Goal: Find specific page/section: Find specific page/section

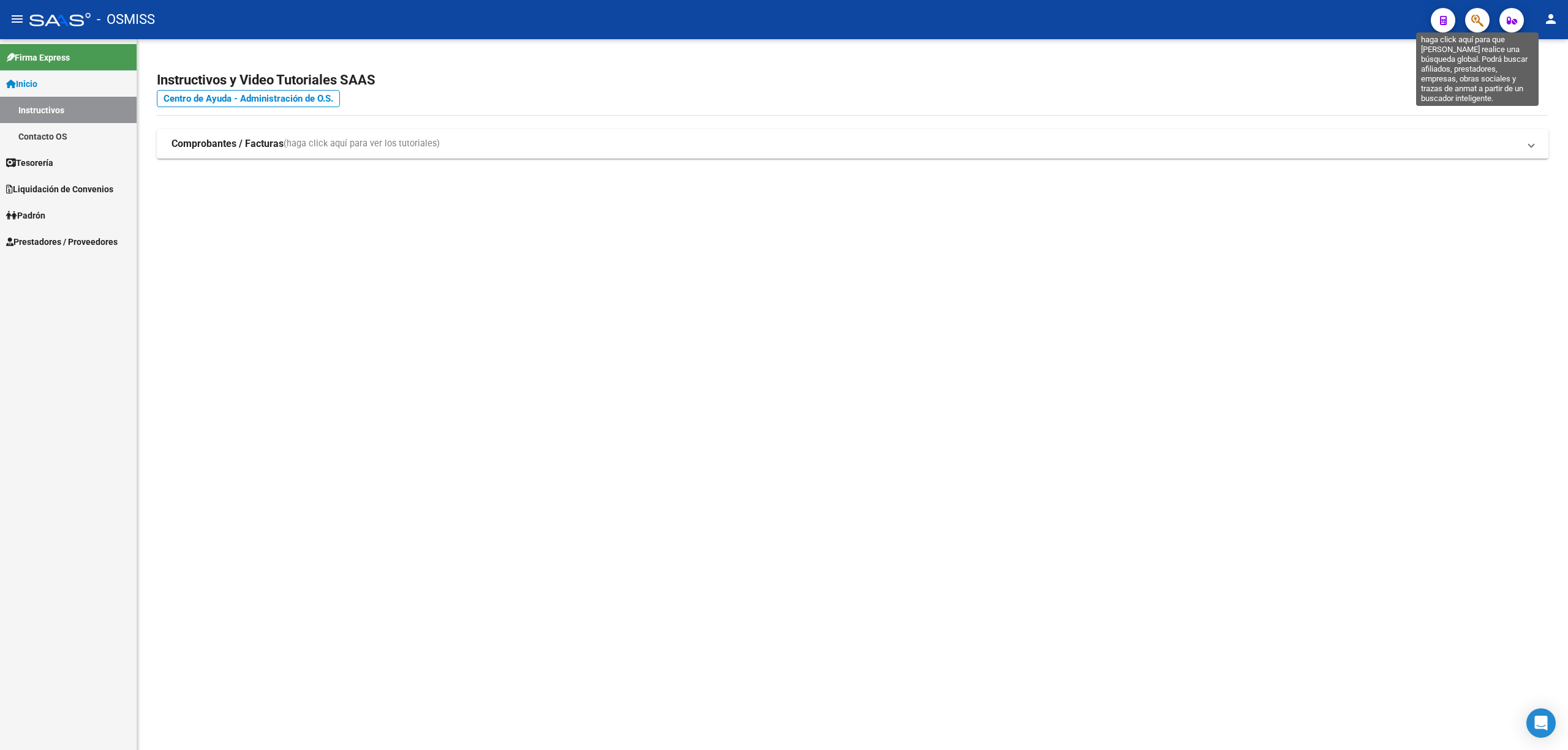
click at [1482, 18] on icon "button" at bounding box center [1477, 20] width 13 height 14
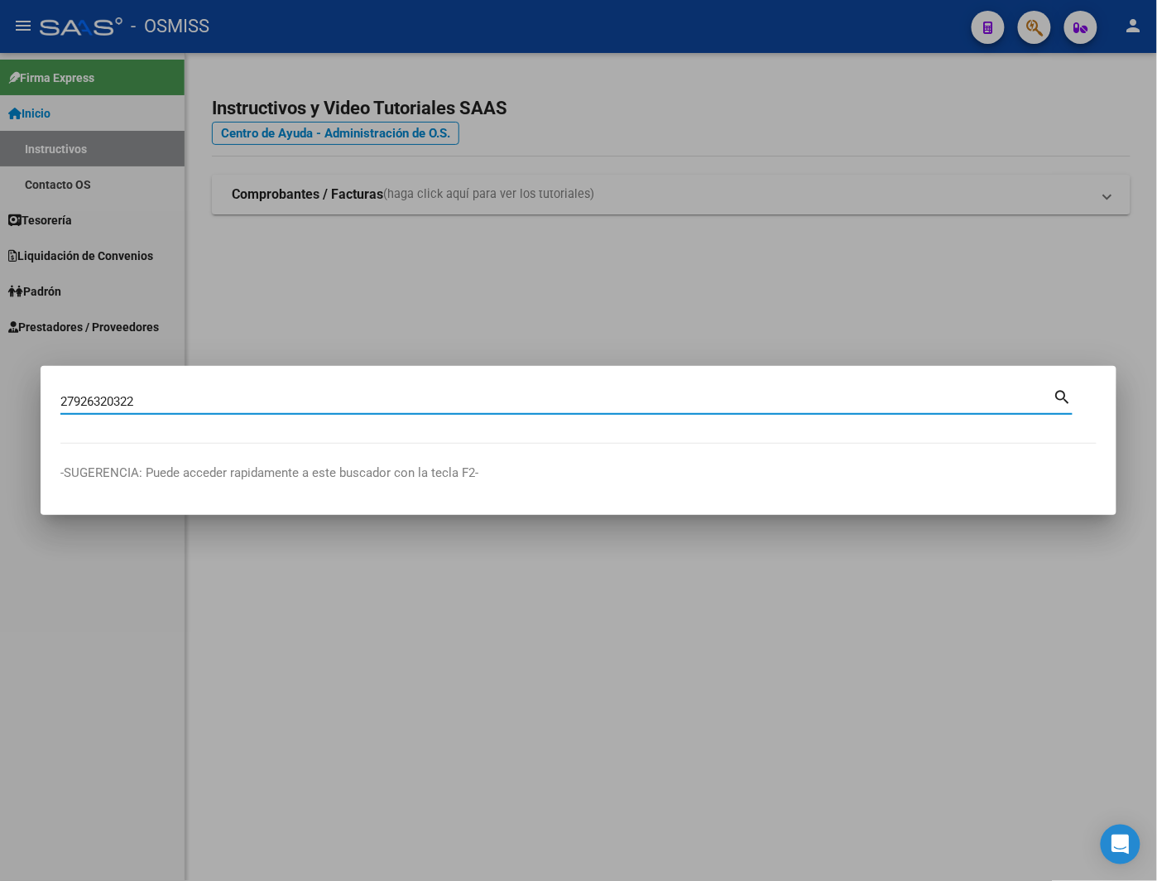
type input "27926320322"
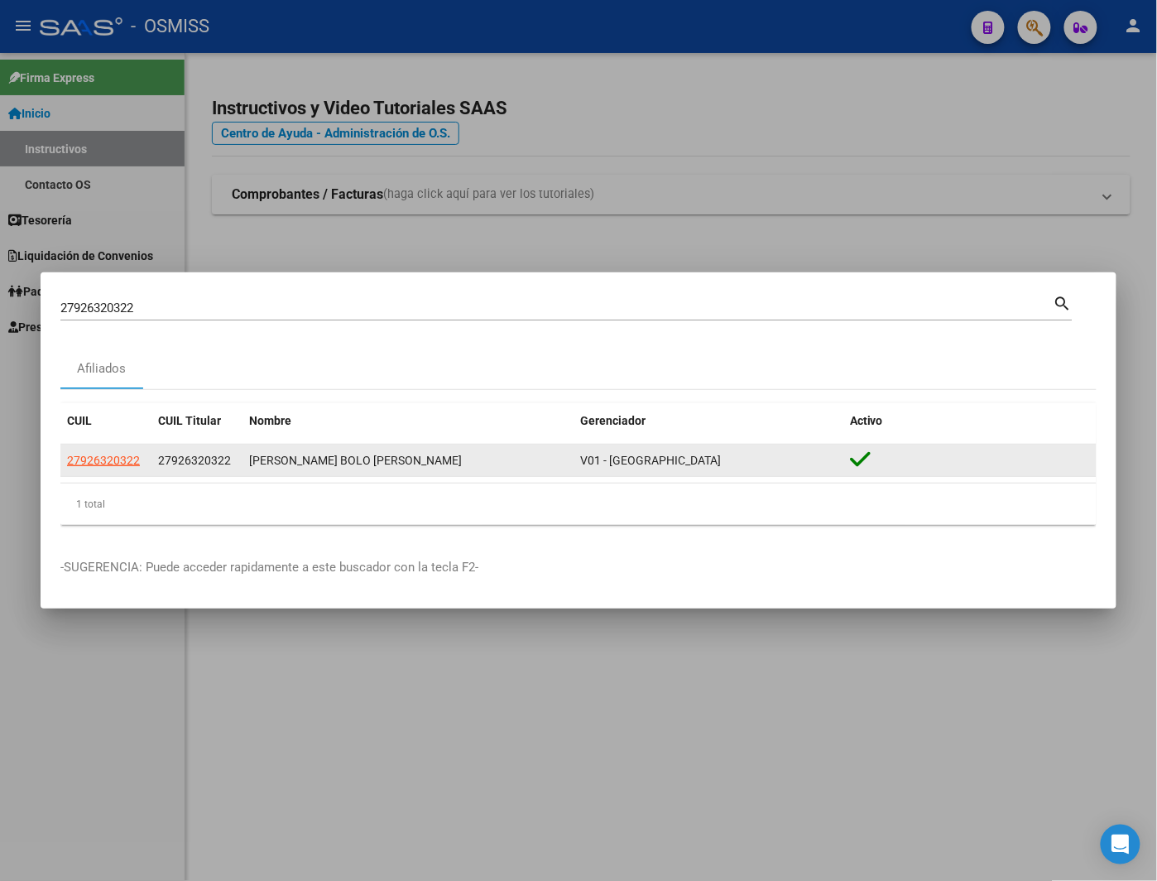
drag, startPoint x: 159, startPoint y: 458, endPoint x: 417, endPoint y: 460, distance: 258.2
click at [417, 460] on div "27926320322 27926320322 [PERSON_NAME] [GEOGRAPHIC_DATA][PERSON_NAME][PERSON_NAM…" at bounding box center [578, 460] width 1036 height 33
copy div "27926320322 [PERSON_NAME] BOLO [PERSON_NAME]"
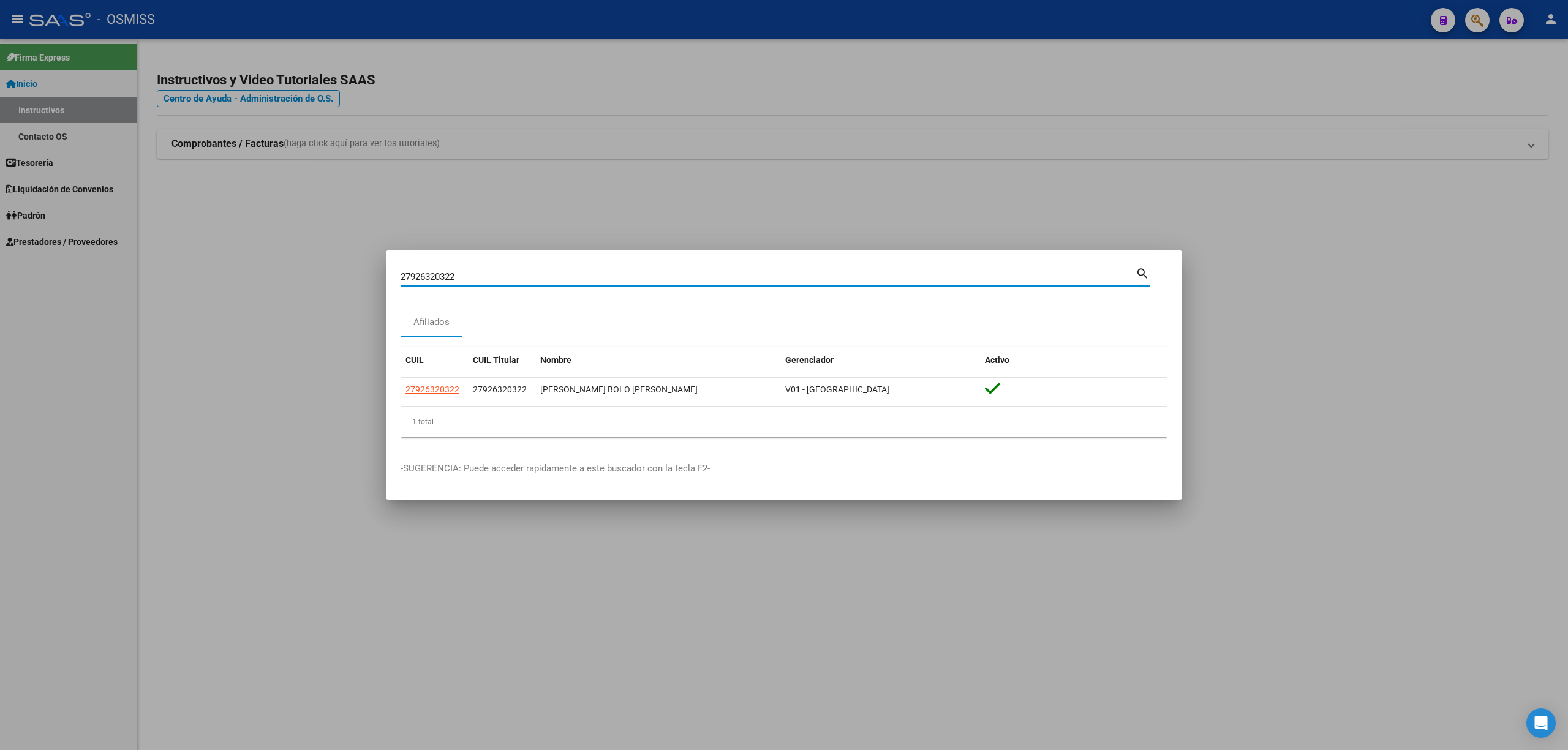
drag, startPoint x: 514, startPoint y: 275, endPoint x: 363, endPoint y: 277, distance: 151.0
click at [363, 277] on div "27926320322 Buscar (apellido, dni, cuil, nro traspaso, cuit, obra social) searc…" at bounding box center [784, 375] width 1568 height 750
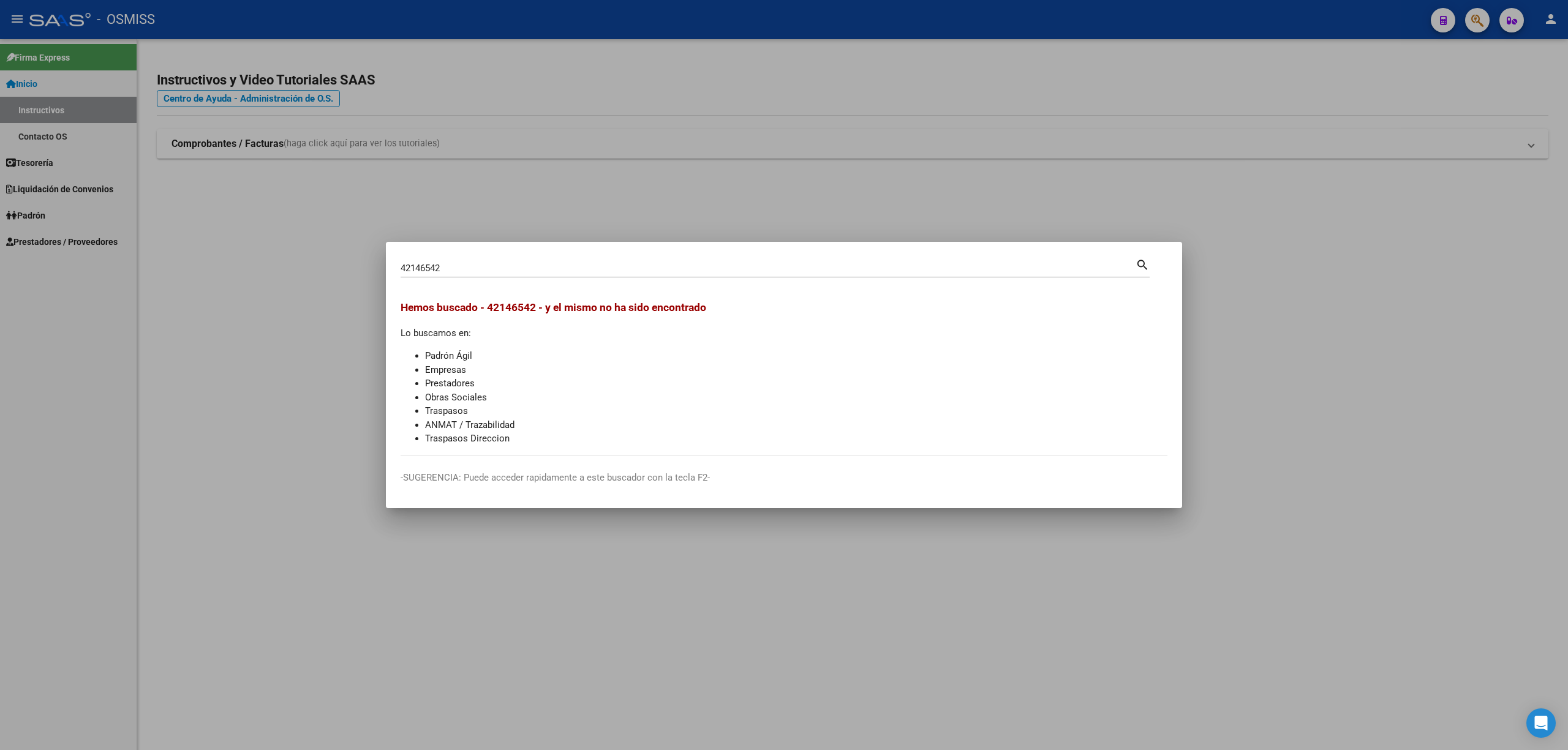
drag, startPoint x: 536, startPoint y: 308, endPoint x: 490, endPoint y: 307, distance: 46.0
click at [490, 307] on span "Hemos buscado - 42146542 - y el mismo no ha sido encontrado" at bounding box center [553, 307] width 306 height 13
copy span "42146542"
click at [485, 263] on input "42146542" at bounding box center [767, 268] width 735 height 11
click at [402, 266] on input "42146542" at bounding box center [767, 268] width 735 height 11
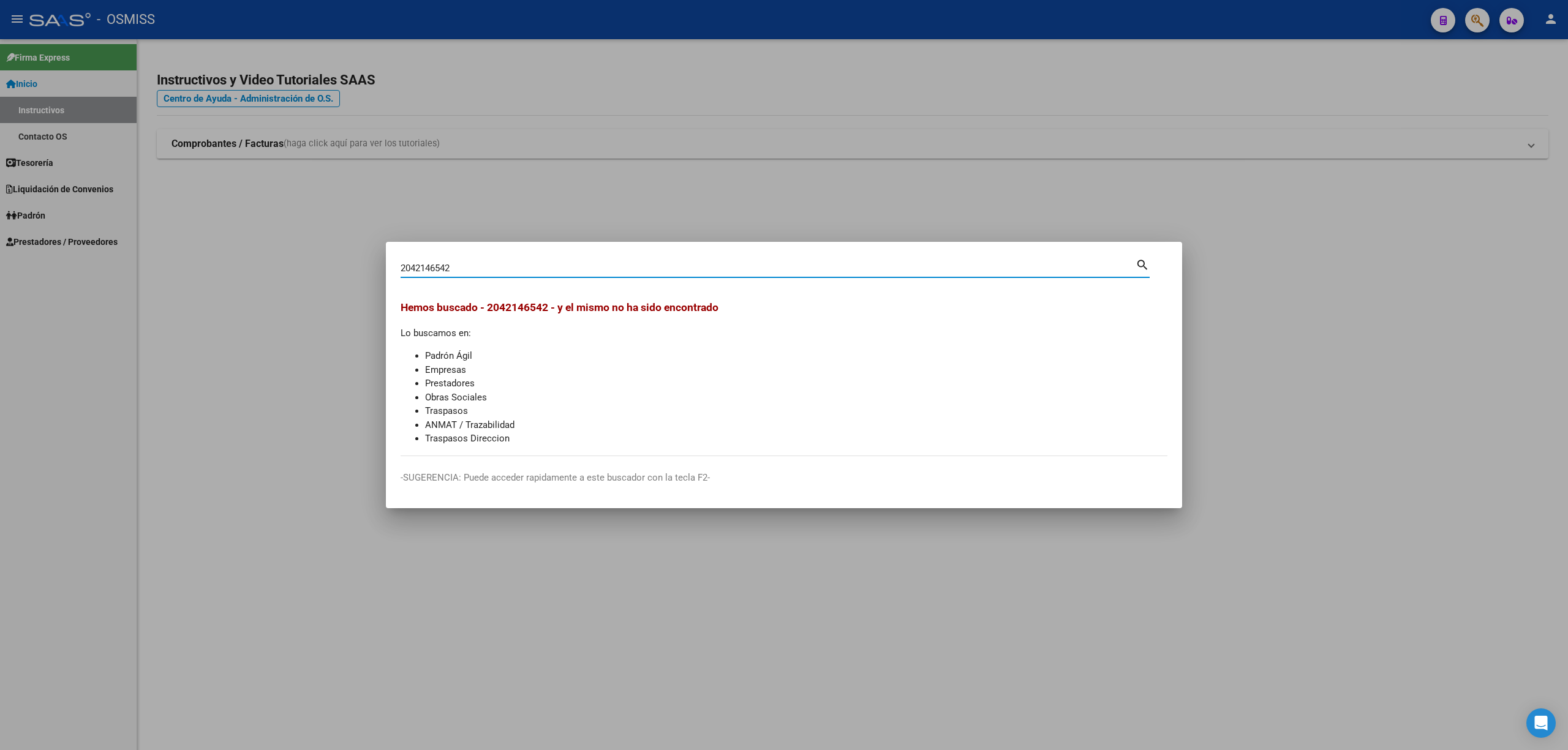
click at [542, 265] on input "2042146542" at bounding box center [767, 268] width 735 height 11
drag, startPoint x: 496, startPoint y: 267, endPoint x: 397, endPoint y: 269, distance: 99.0
click at [397, 269] on mat-dialog-content "20421465429 Buscar (apellido, dni, cuil, nro traspaso, cuit, obra social) searc…" at bounding box center [784, 357] width 796 height 200
drag, startPoint x: 457, startPoint y: 272, endPoint x: 383, endPoint y: 267, distance: 74.2
click at [383, 267] on div "[PERSON_NAME] Buscar (apellido, dni, cuil, nro traspaso, cuit, obra social) sea…" at bounding box center [784, 375] width 1568 height 750
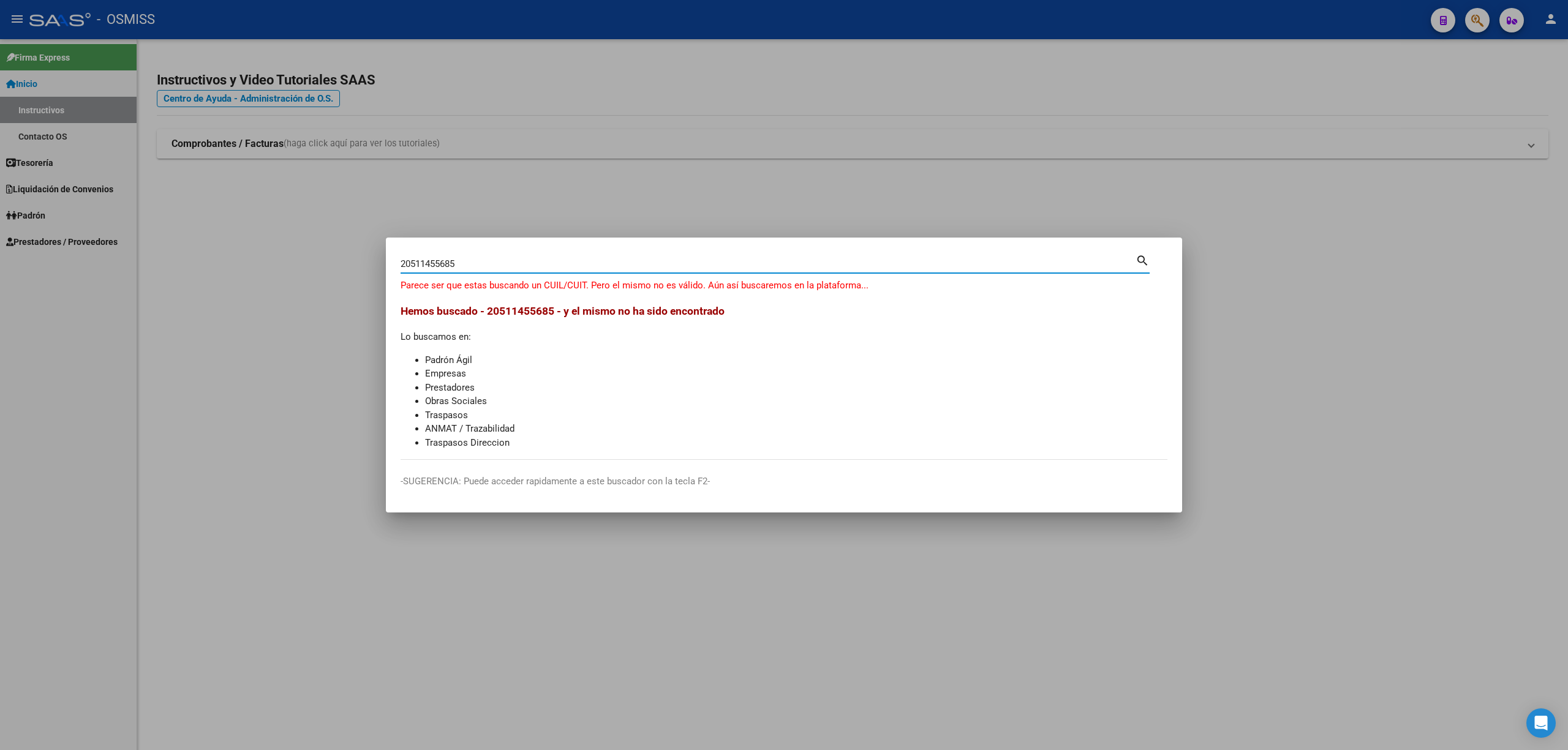
drag, startPoint x: 410, startPoint y: 263, endPoint x: 388, endPoint y: 263, distance: 22.0
click at [388, 263] on mat-dialog-content "20511455685 Buscar (apellido, dni, cuil, [PERSON_NAME], cuit, obra social) sear…" at bounding box center [784, 356] width 796 height 208
click at [463, 257] on div "511455685 Buscar (apellido, dni, [PERSON_NAME], [PERSON_NAME], cuit, obra socia…" at bounding box center [767, 263] width 735 height 18
click at [464, 260] on input "511455685" at bounding box center [767, 263] width 735 height 11
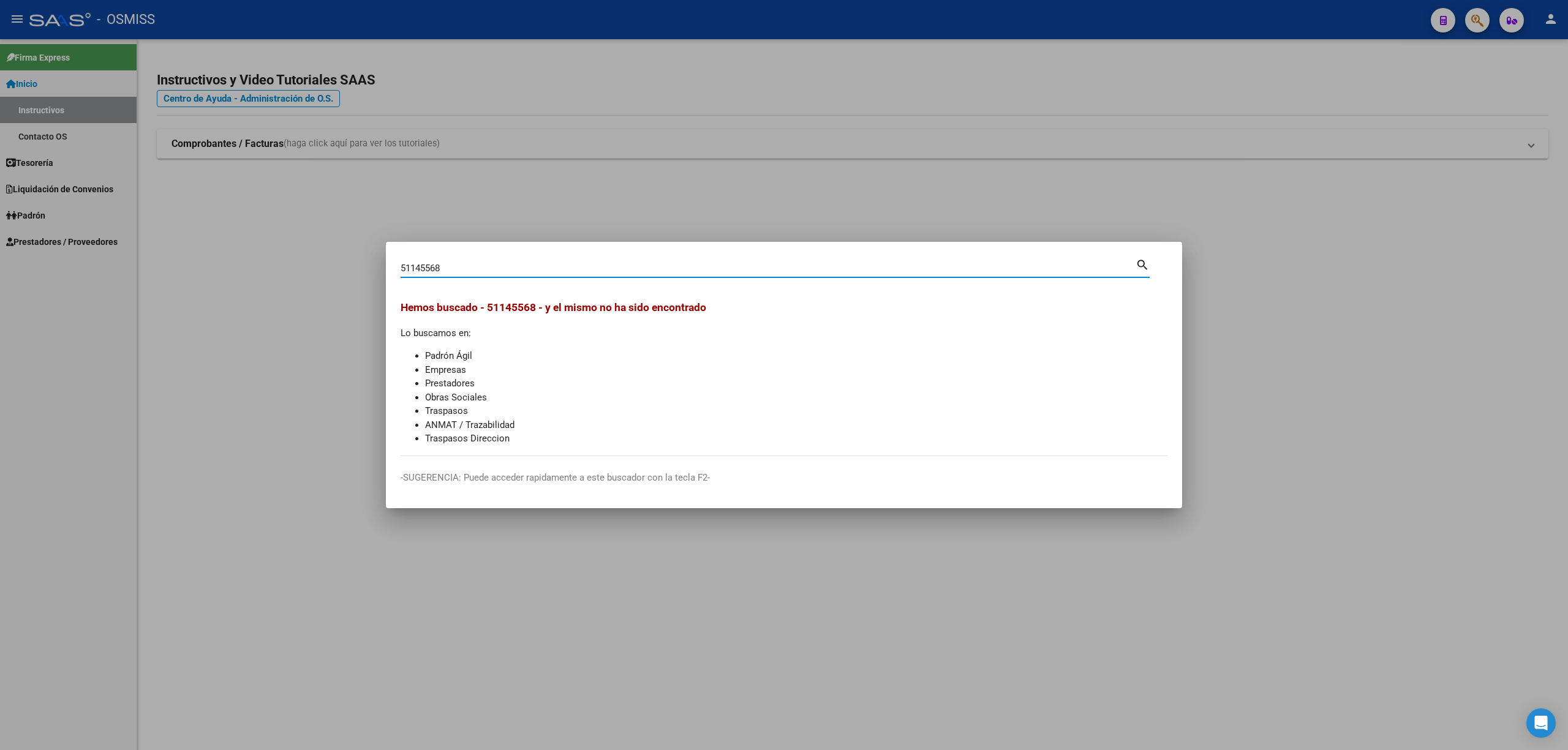
click at [426, 268] on input "51145568" at bounding box center [767, 268] width 735 height 11
drag, startPoint x: 467, startPoint y: 280, endPoint x: 439, endPoint y: 271, distance: 29.4
click at [440, 271] on div "51145568 Buscar (apellido, dni, [PERSON_NAME], [PERSON_NAME], cuit, obra social…" at bounding box center [775, 273] width 749 height 33
drag, startPoint x: 440, startPoint y: 270, endPoint x: 394, endPoint y: 266, distance: 46.2
click at [394, 266] on mat-dialog-content "51145568 Buscar (apellido, dni, cuil, nro traspaso, cuit, obra social) search H…" at bounding box center [784, 357] width 796 height 200
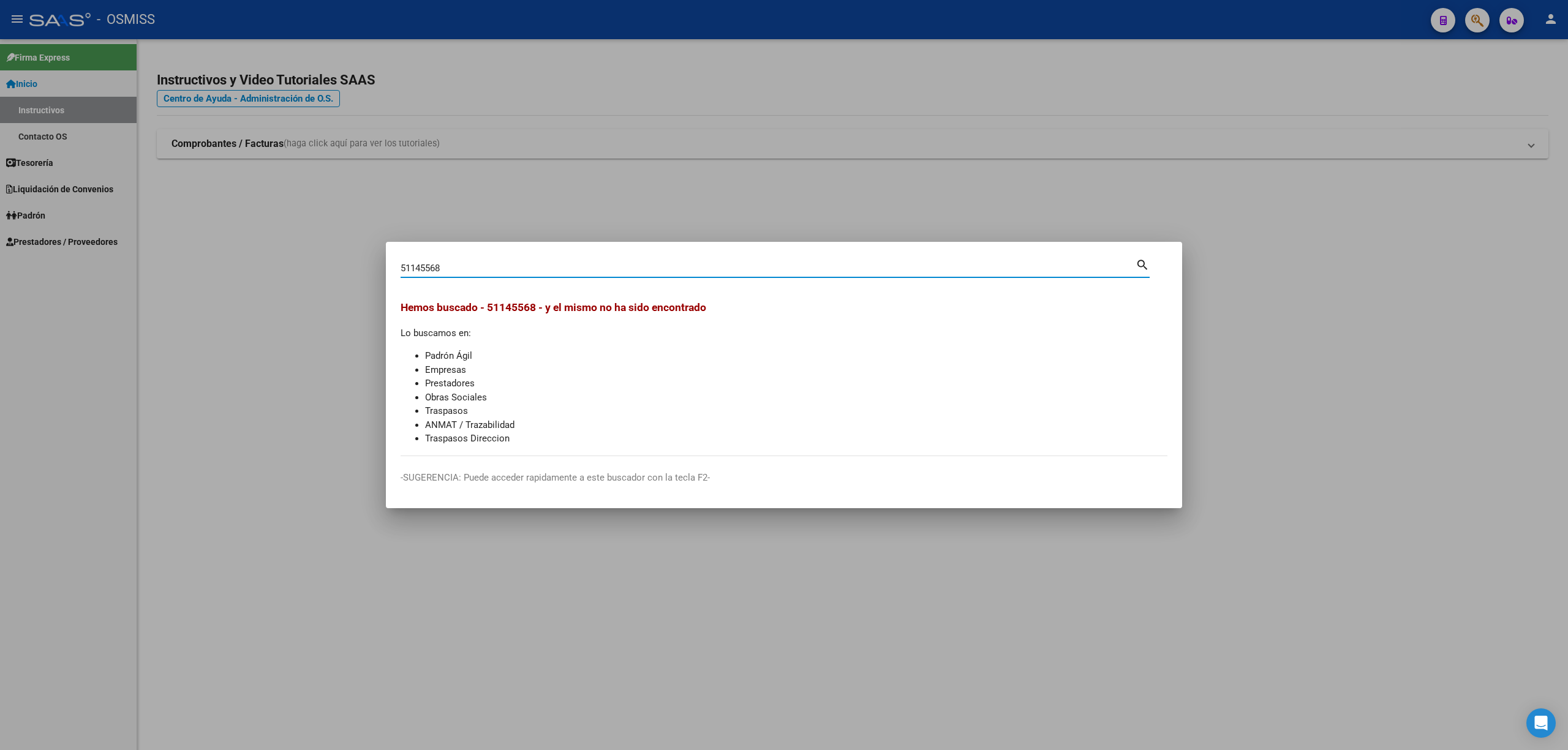
paste input "32499160"
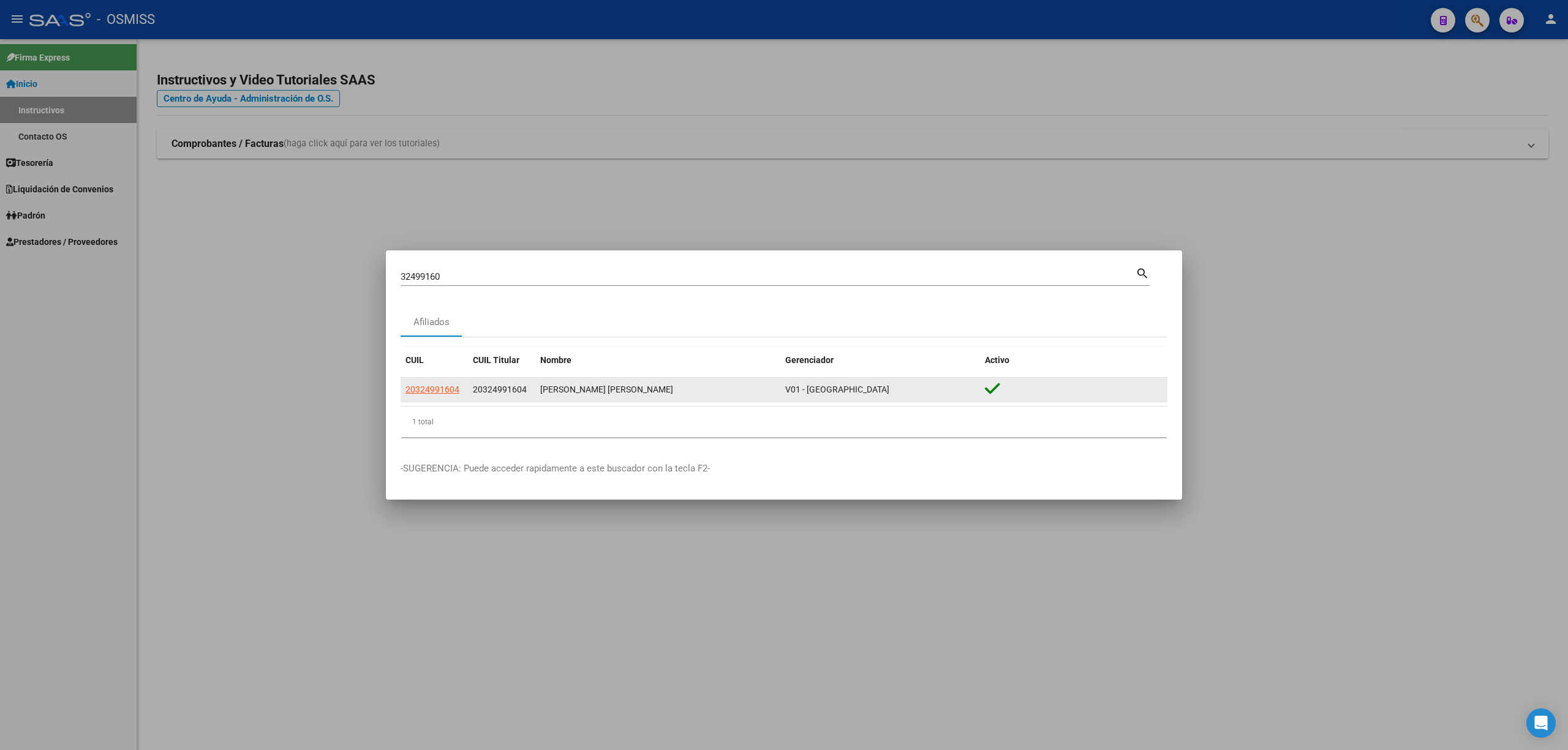
drag, startPoint x: 471, startPoint y: 388, endPoint x: 664, endPoint y: 385, distance: 193.0
click at [664, 385] on div "20324991604 20324991604 [PERSON_NAME] [PERSON_NAME] V01 - [PERSON_NAME]" at bounding box center [784, 390] width 767 height 24
copy div "20324991604 [PERSON_NAME] [PERSON_NAME]"
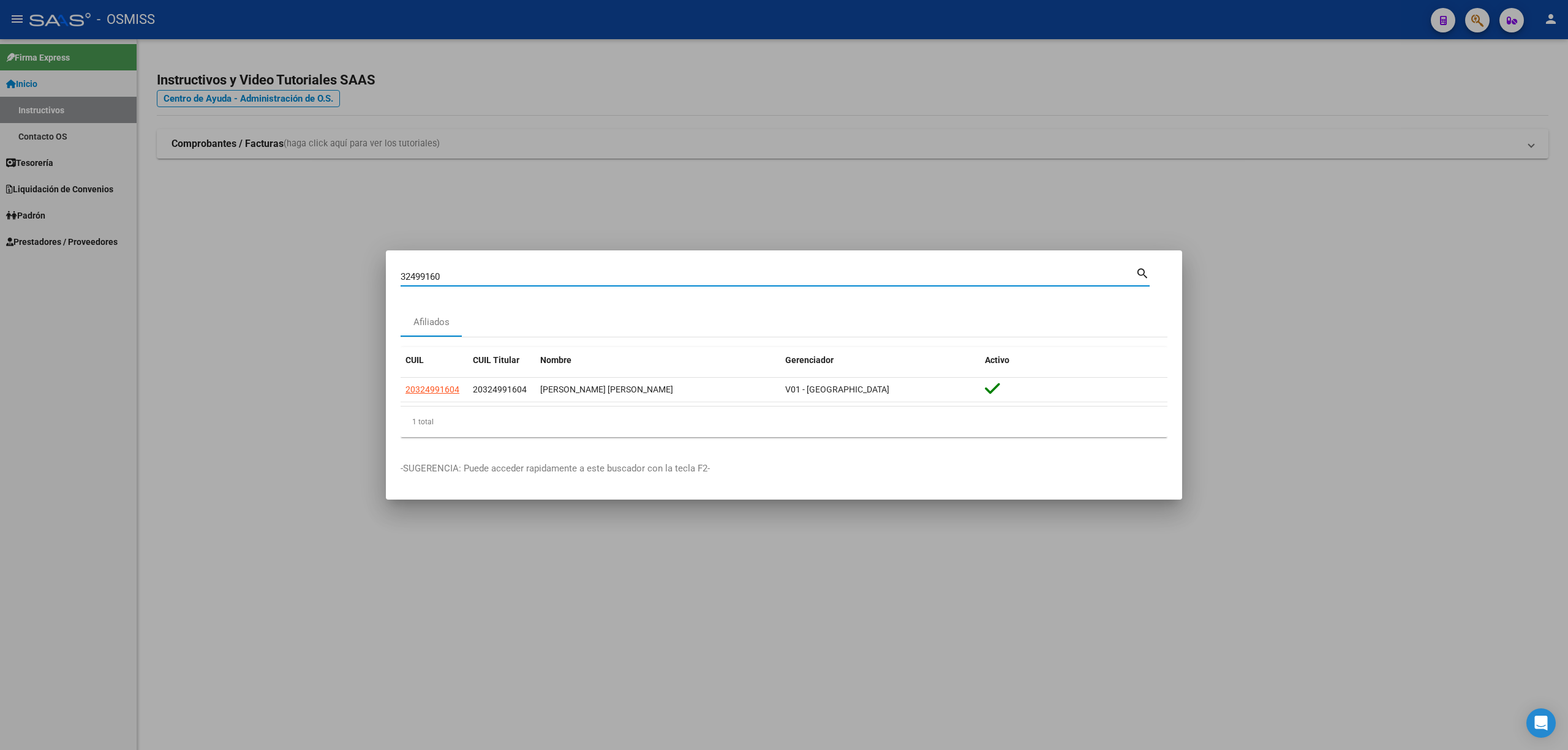
drag, startPoint x: 454, startPoint y: 272, endPoint x: 364, endPoint y: 271, distance: 90.0
click at [366, 271] on div "32499160 Buscar (apellido, dni, cuil, nro traspaso, cuit, obra social) search A…" at bounding box center [784, 375] width 1568 height 750
type input "30410244"
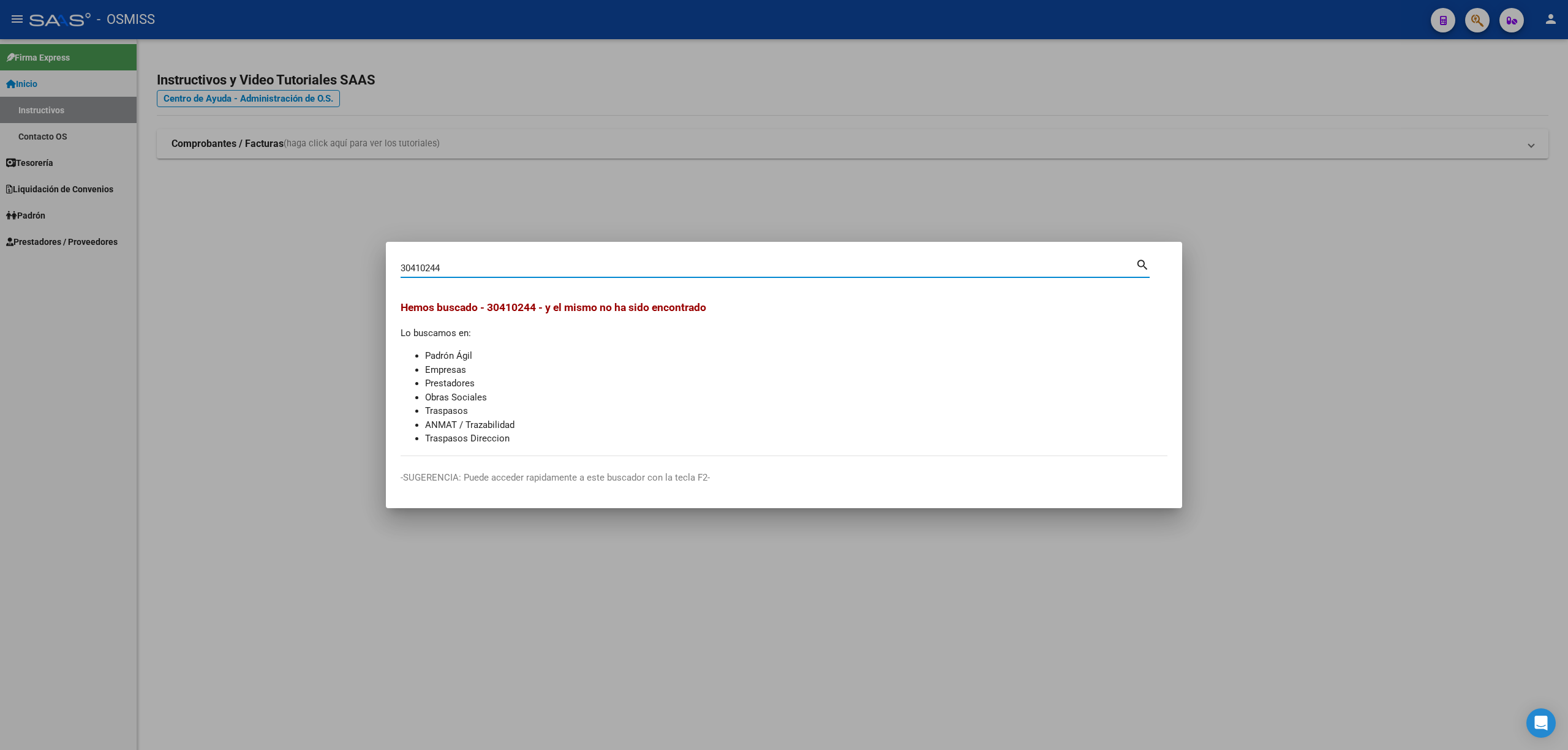
drag, startPoint x: 440, startPoint y: 267, endPoint x: 390, endPoint y: 265, distance: 50.0
click at [390, 265] on mat-dialog-content "30410244 Buscar (apellido, dni, cuil, nro traspaso, cuit, obra social) search H…" at bounding box center [784, 357] width 796 height 200
